Goal: Navigation & Orientation: Find specific page/section

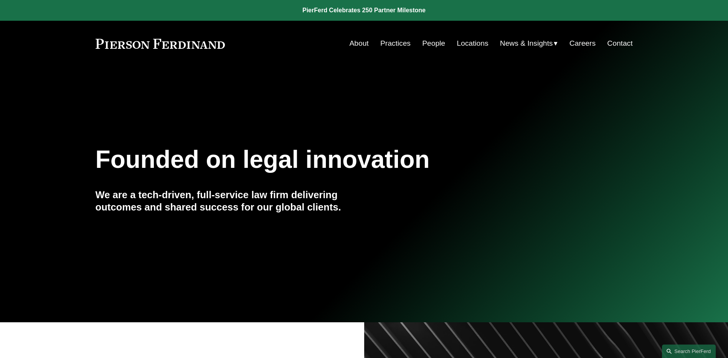
click at [430, 41] on link "People" at bounding box center [433, 43] width 23 height 15
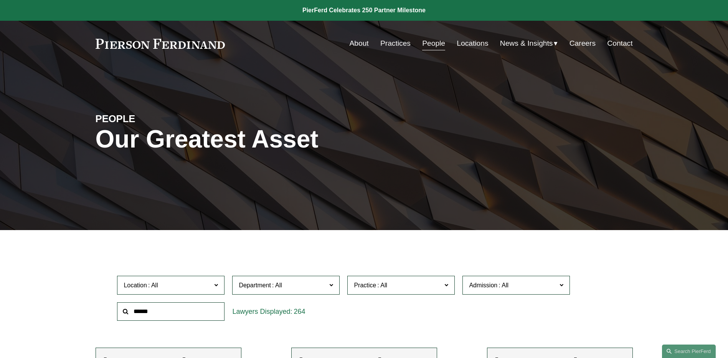
click at [0, 0] on span "News" at bounding box center [0, 0] width 0 height 0
